Goal: Navigation & Orientation: Understand site structure

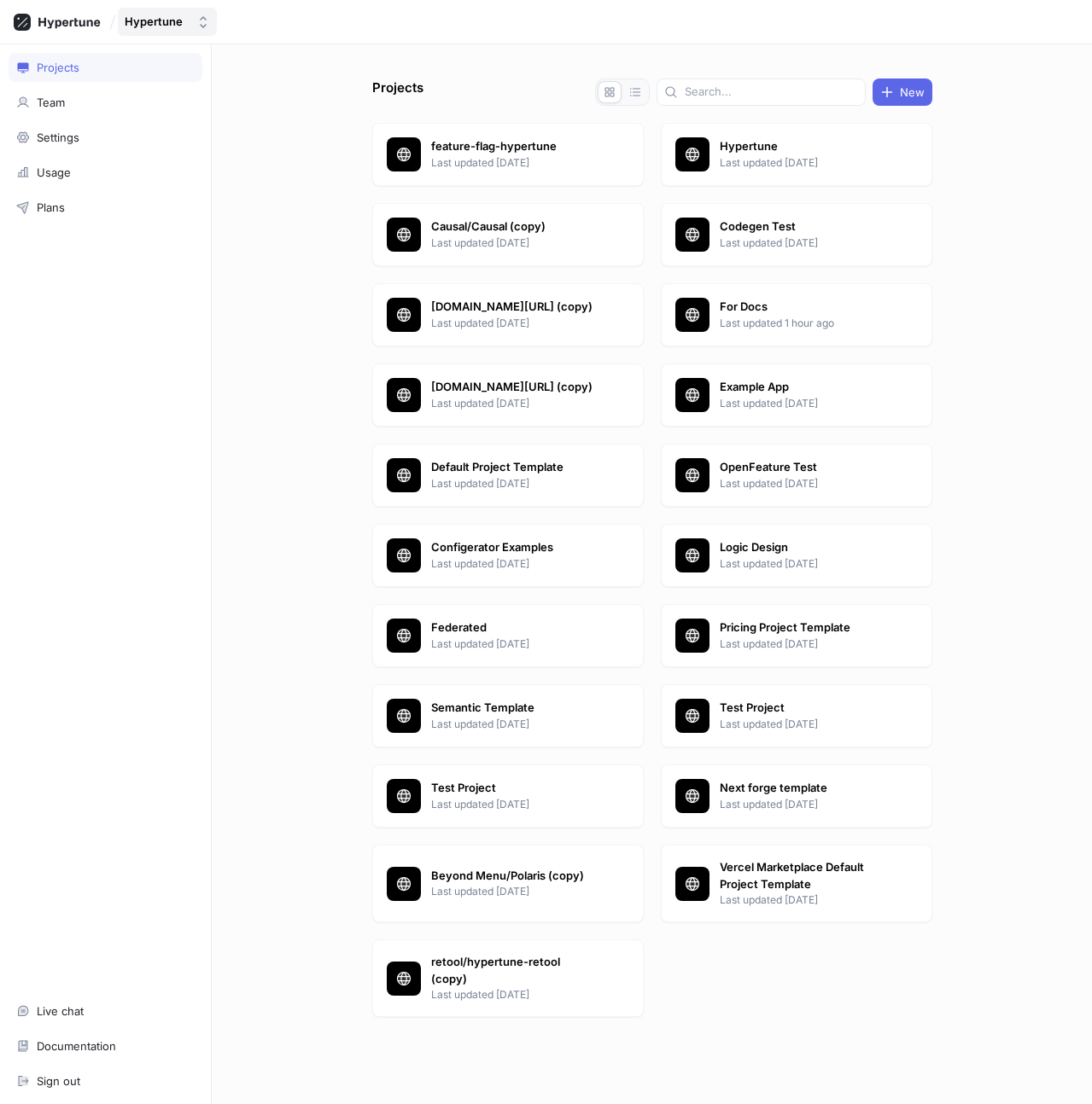
click at [210, 27] on button "Hypertune" at bounding box center [167, 21] width 99 height 28
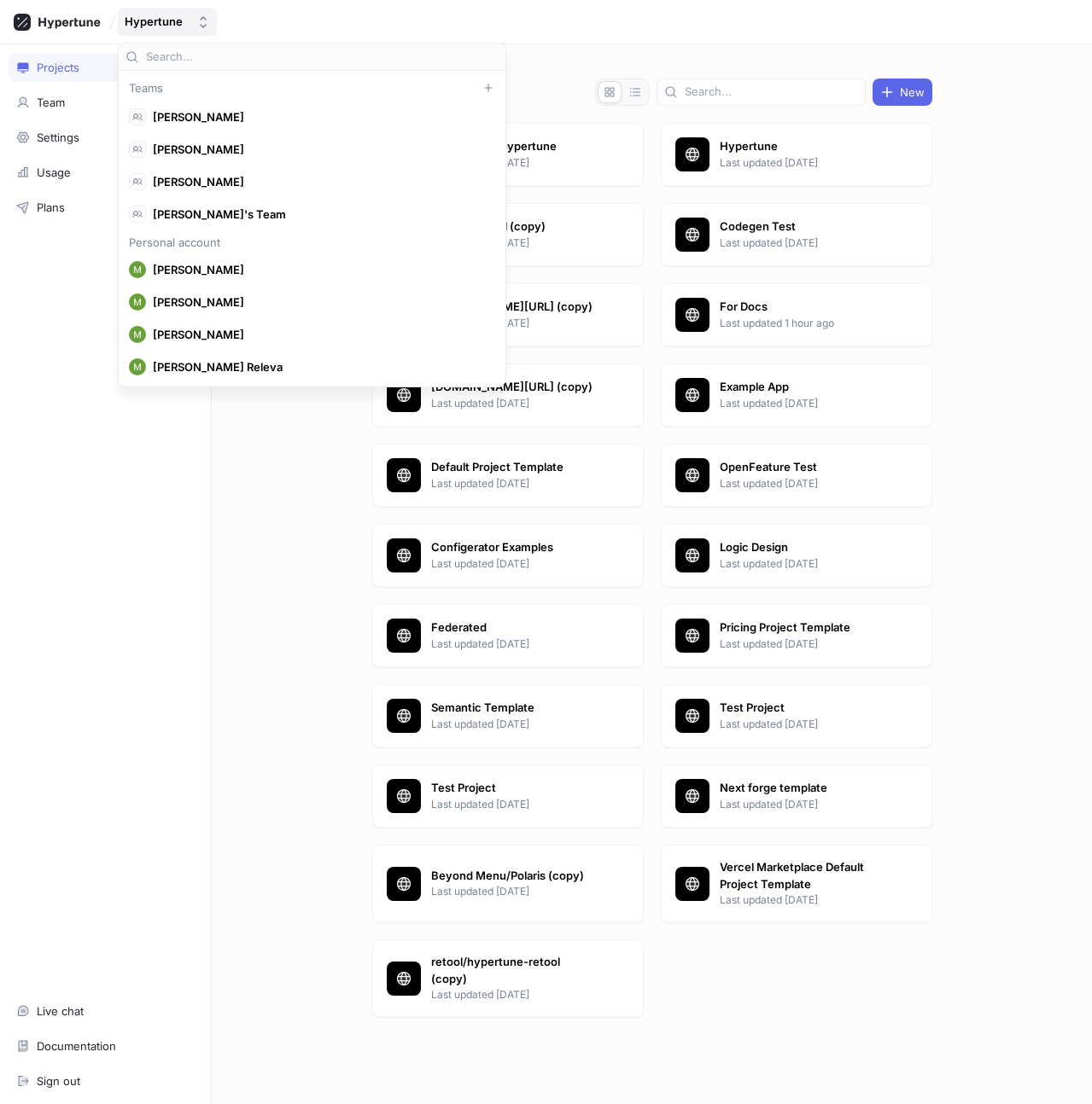
scroll to position [10475, 0]
type input "tick"
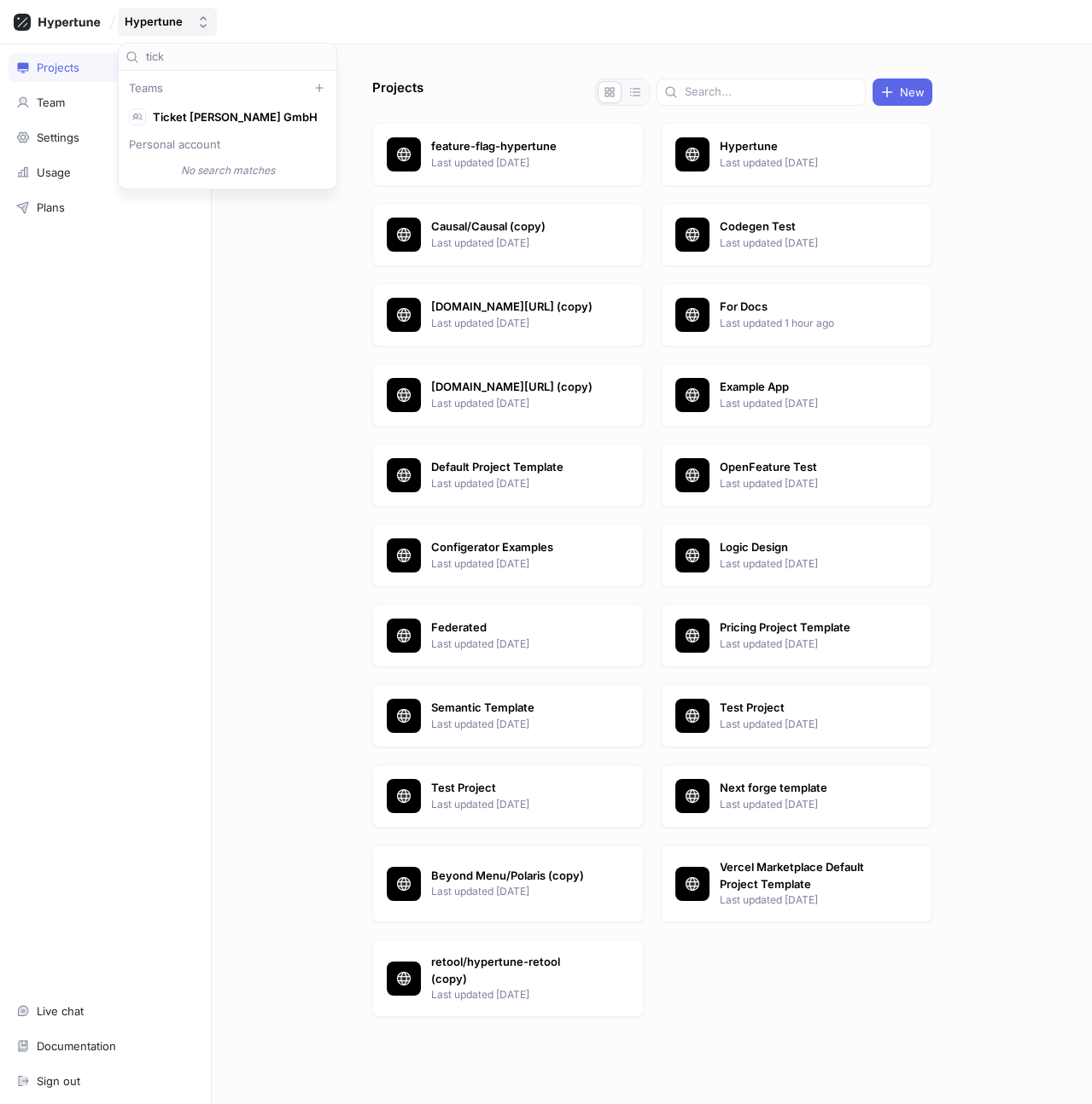
scroll to position [0, 0]
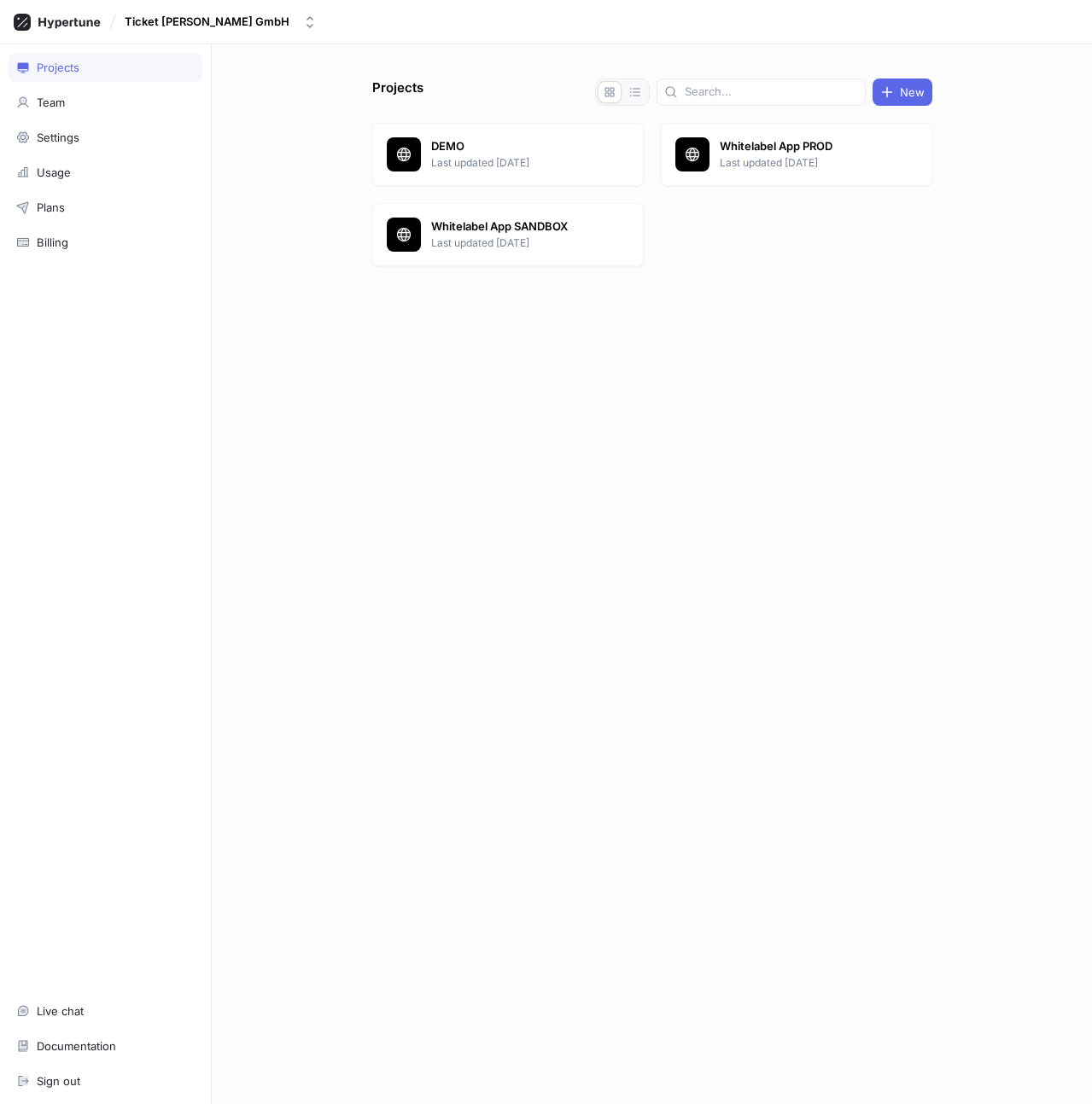
drag, startPoint x: 559, startPoint y: 251, endPoint x: 745, endPoint y: 276, distance: 187.7
click at [746, 276] on div "Projects New DEMO Last updated [DATE] Whitelabel App PROD Last updated [DATE] W…" at bounding box center [652, 591] width 574 height 1026
click at [779, 159] on p "Last updated [DATE]" at bounding box center [801, 163] width 163 height 15
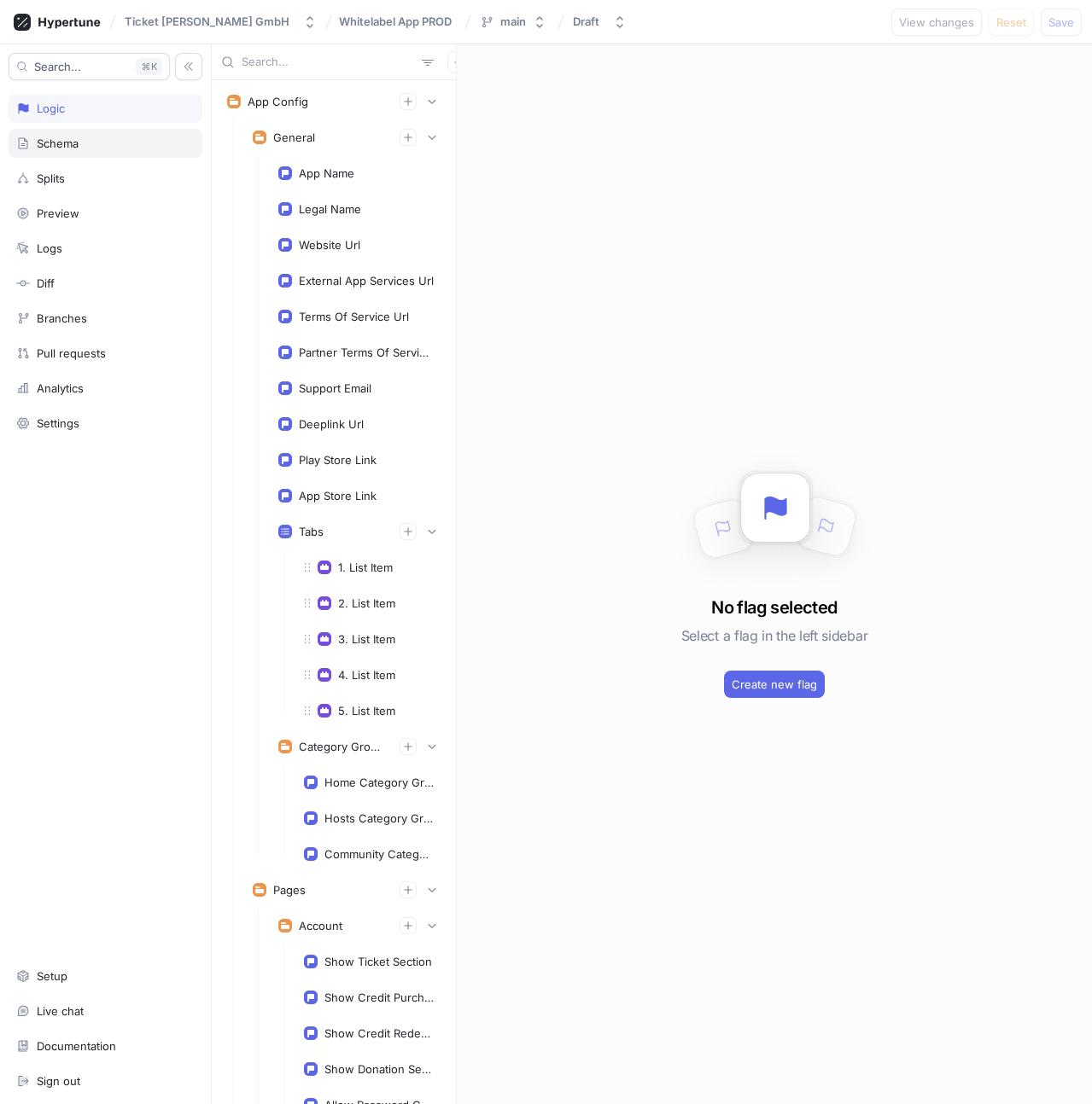
click at [64, 147] on div "Schema" at bounding box center [57, 143] width 42 height 14
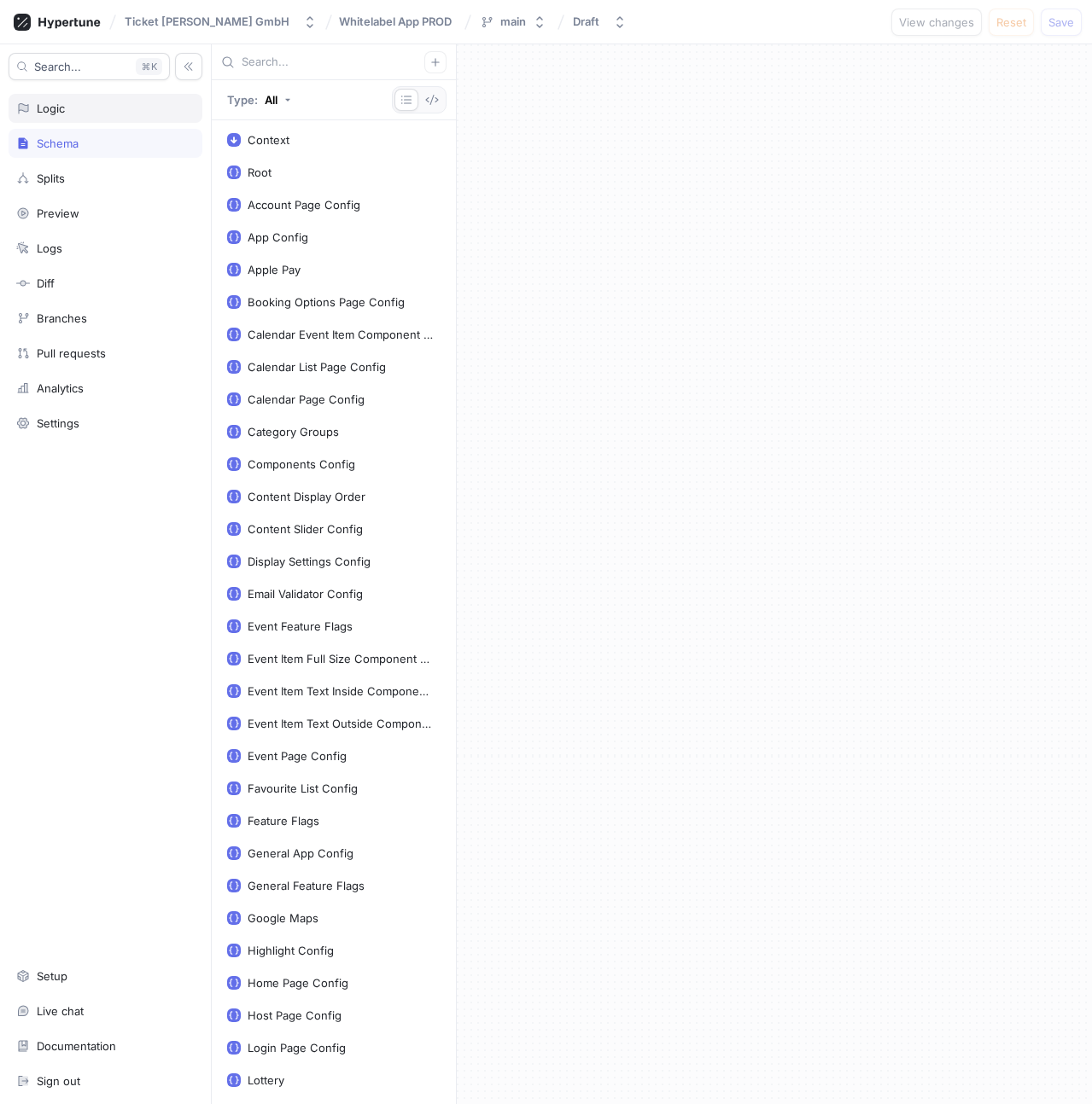
click at [106, 121] on div "Logic" at bounding box center [105, 108] width 193 height 29
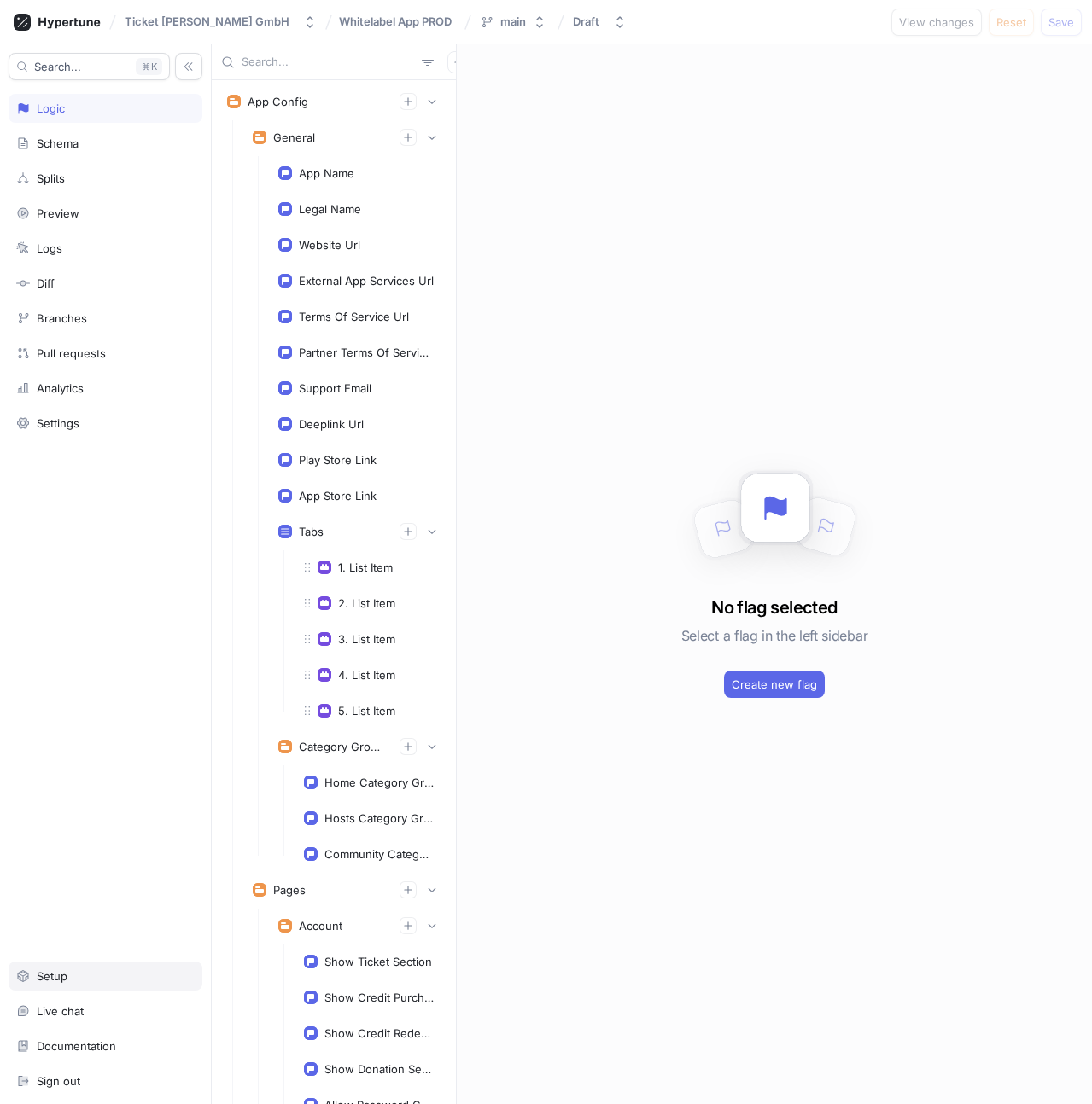
click at [76, 984] on div "Setup" at bounding box center [105, 976] width 193 height 29
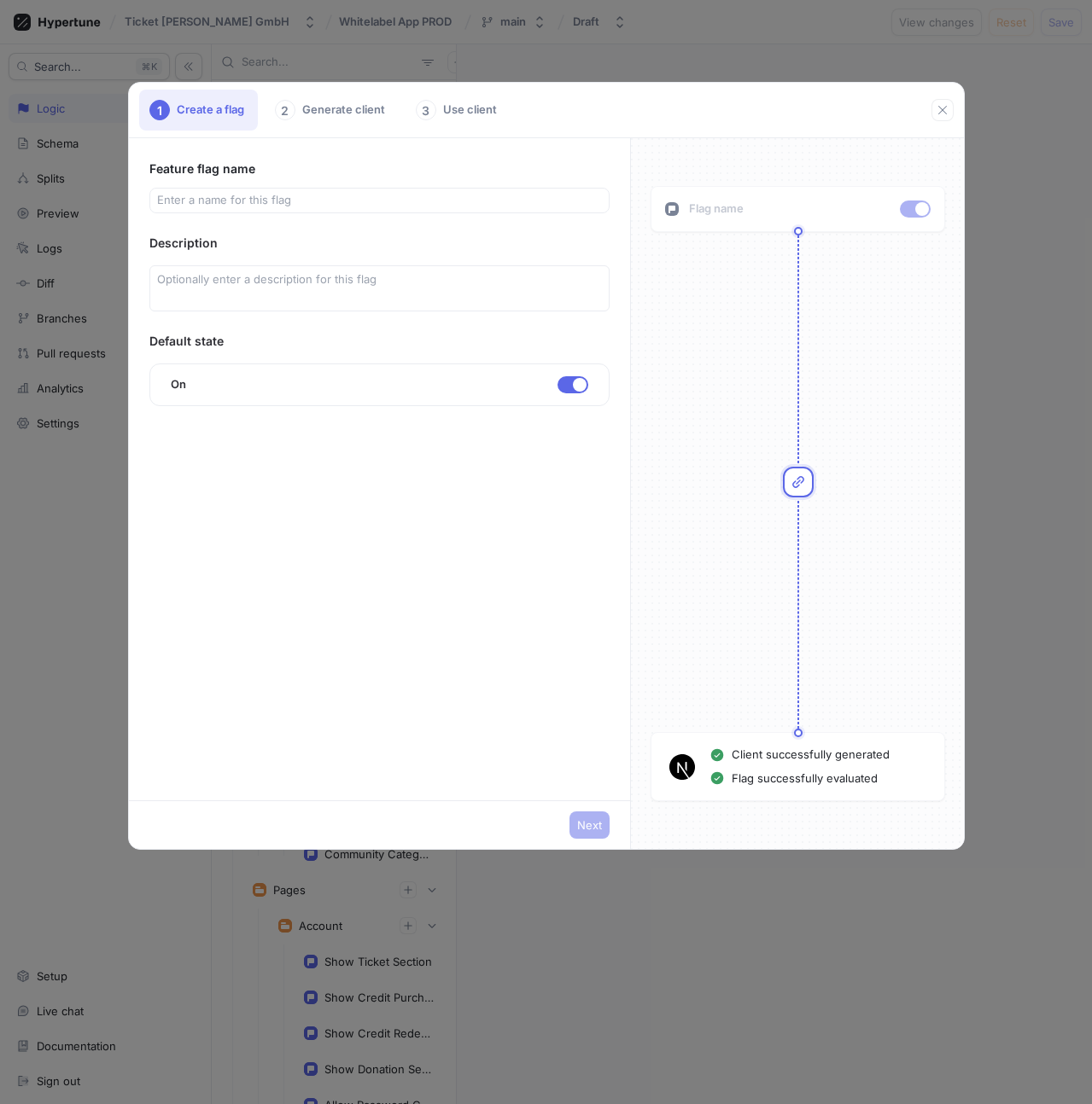
click at [624, 75] on div "1 Create a flag 2 Generate client 3 Use client Feature flag name Description De…" at bounding box center [546, 552] width 1092 height 1104
